Goal: Navigation & Orientation: Find specific page/section

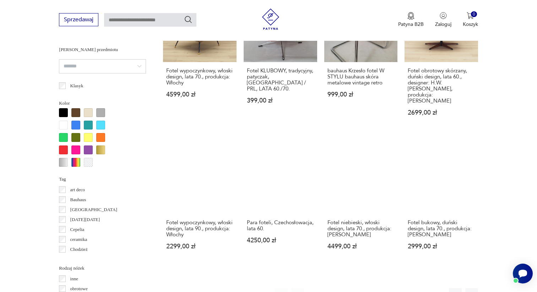
scroll to position [630, 0]
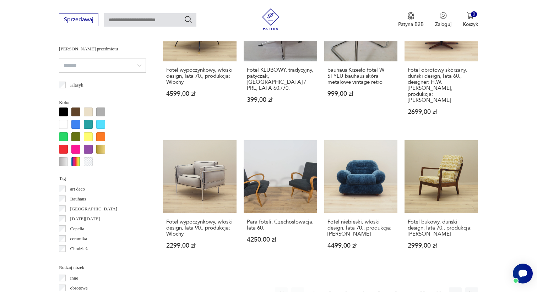
click at [329, 288] on button "2" at bounding box center [330, 294] width 13 height 13
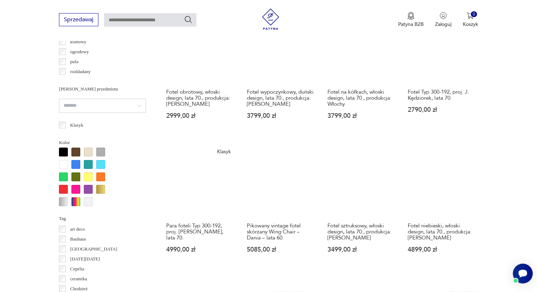
scroll to position [617, 0]
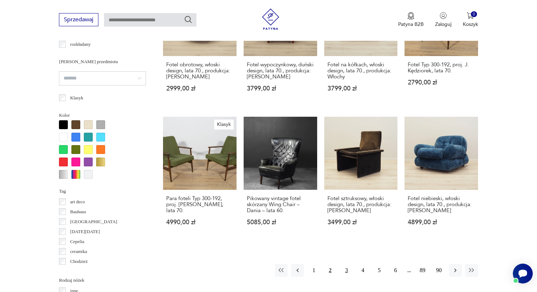
click at [349, 264] on button "3" at bounding box center [346, 270] width 13 height 13
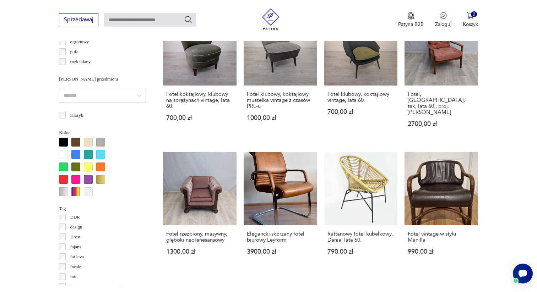
scroll to position [611, 0]
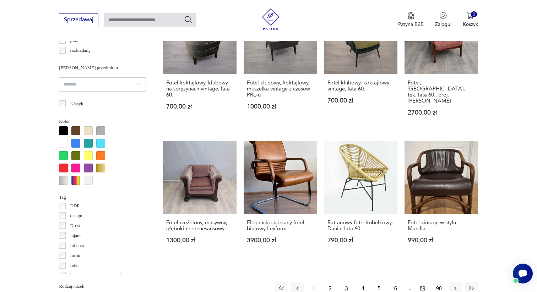
click at [421, 282] on button "89" at bounding box center [422, 288] width 13 height 13
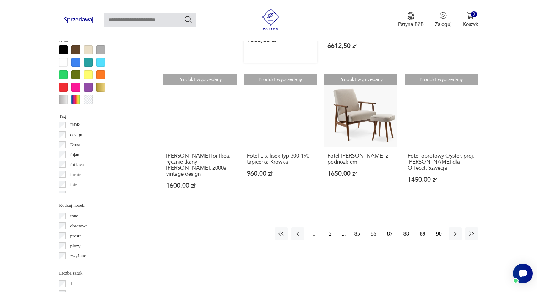
scroll to position [841, 0]
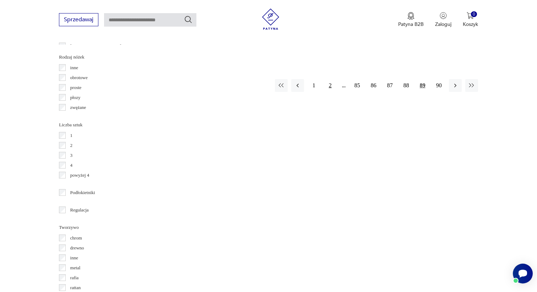
click at [332, 79] on button "2" at bounding box center [330, 85] width 13 height 13
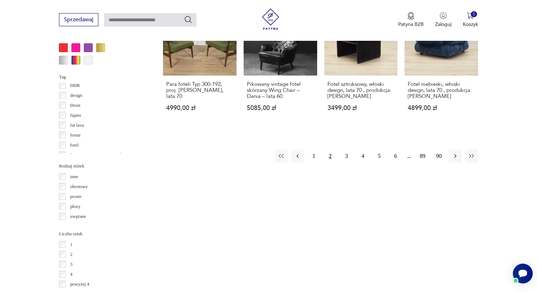
scroll to position [803, 0]
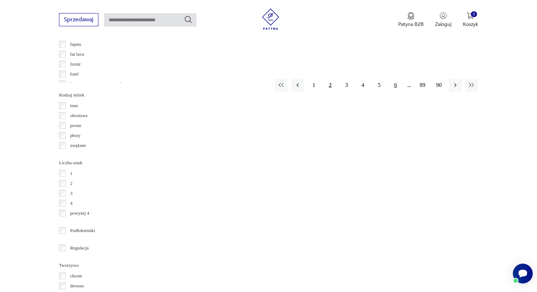
click at [395, 79] on button "6" at bounding box center [395, 85] width 13 height 13
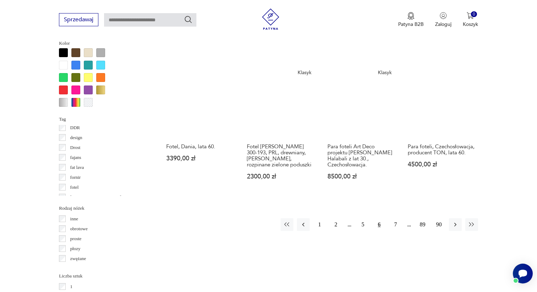
scroll to position [692, 0]
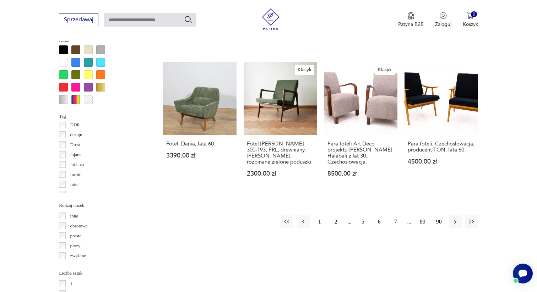
click at [396, 216] on button "7" at bounding box center [395, 222] width 13 height 13
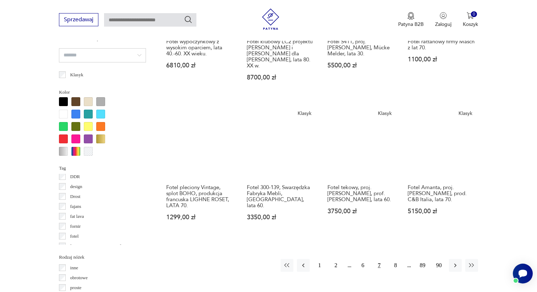
scroll to position [635, 0]
